Goal: Register for event/course

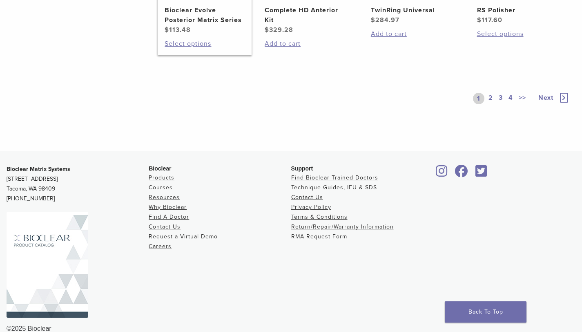
scroll to position [765, 0]
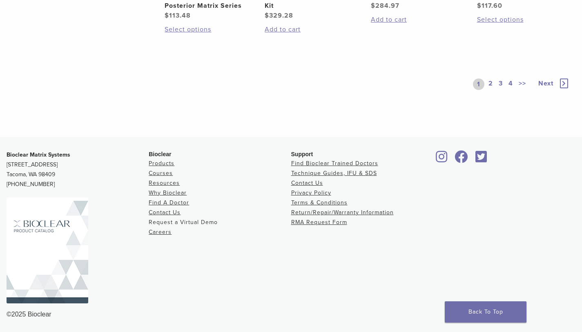
click at [192, 223] on link "Request a Virtual Demo" at bounding box center [183, 222] width 69 height 7
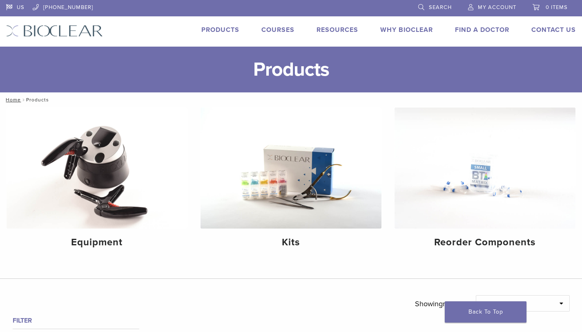
click at [283, 32] on link "Courses" at bounding box center [277, 30] width 33 height 8
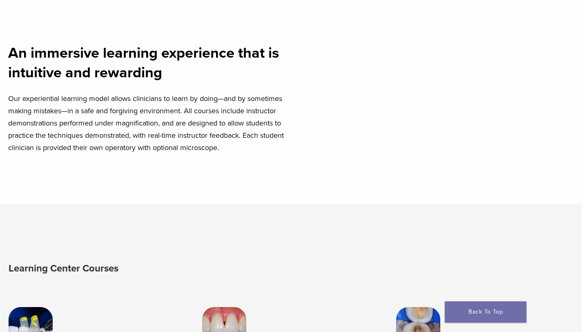
scroll to position [548, 0]
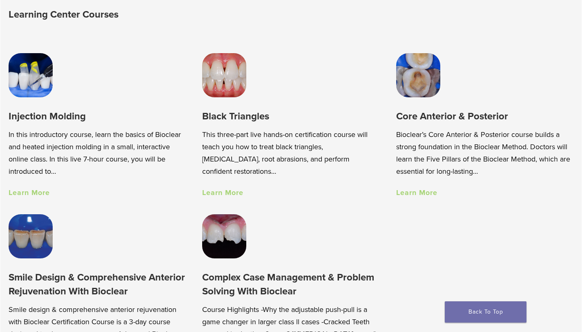
click at [426, 196] on link "Learn More" at bounding box center [416, 192] width 41 height 9
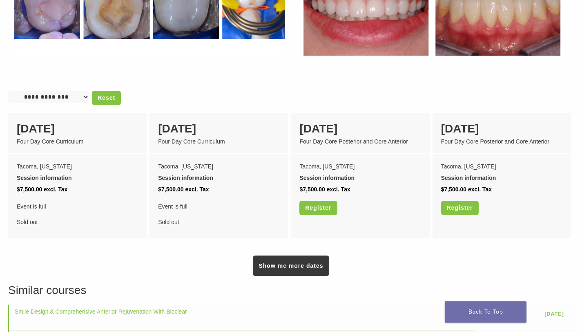
scroll to position [710, 0]
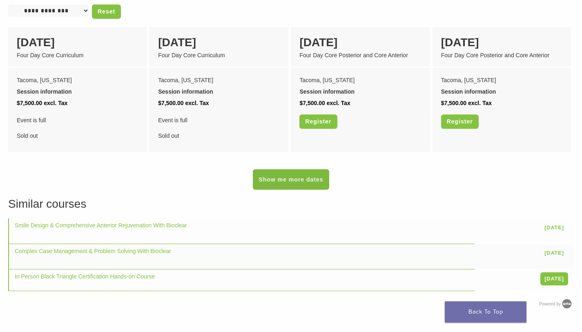
click at [290, 174] on link "Show me more dates" at bounding box center [291, 179] width 76 height 20
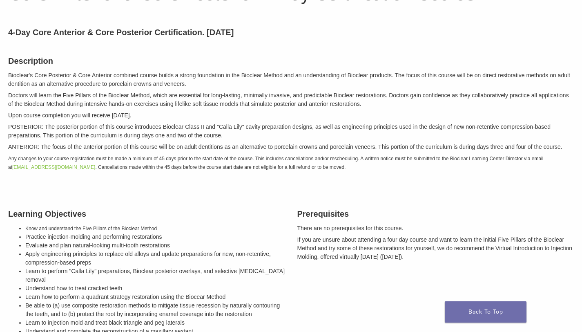
scroll to position [0, 0]
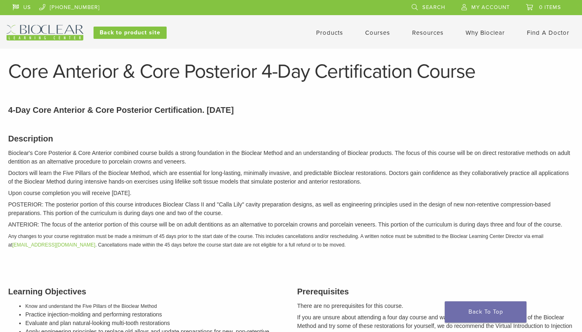
click at [328, 30] on link "Products" at bounding box center [329, 32] width 27 height 7
